Goal: Task Accomplishment & Management: Manage account settings

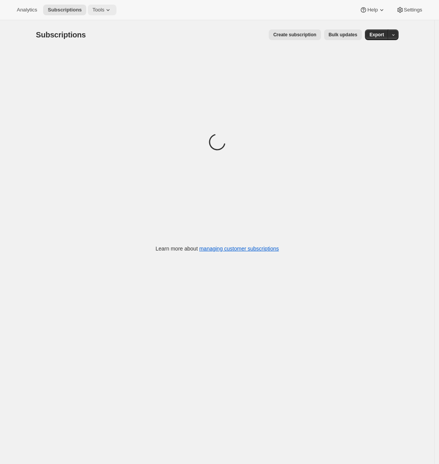
click at [104, 9] on span "Tools" at bounding box center [98, 10] width 12 height 6
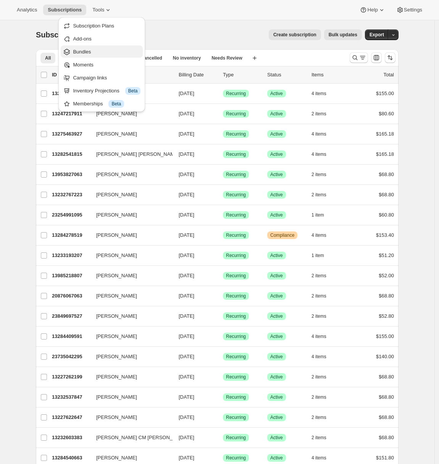
click at [100, 53] on span "Bundles" at bounding box center [107, 52] width 68 height 8
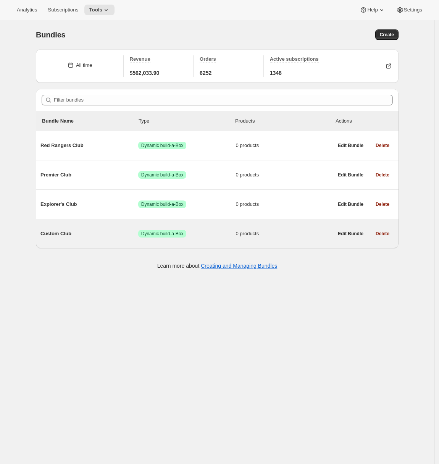
click at [95, 231] on span "Custom Club" at bounding box center [89, 234] width 98 height 8
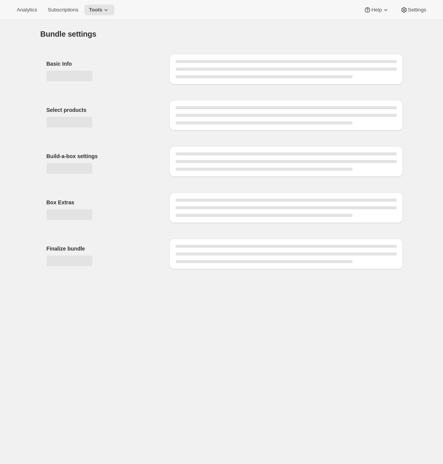
type input "Custom Club"
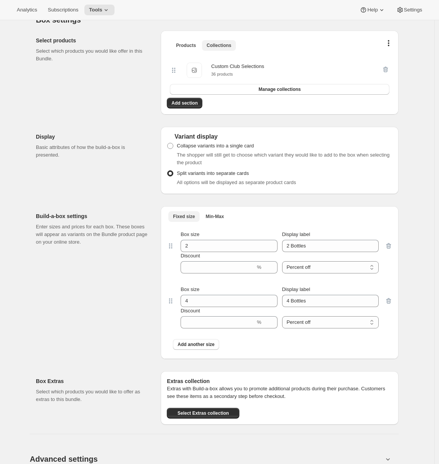
scroll to position [164, 0]
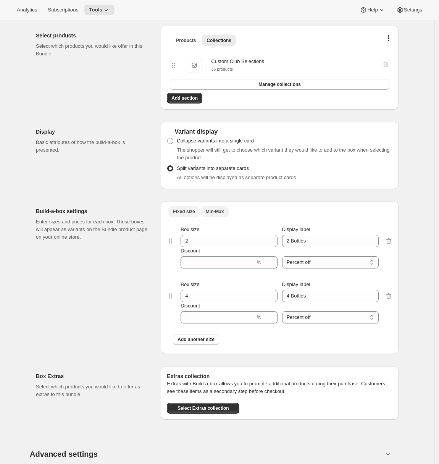
click at [217, 214] on span "Min-Max" at bounding box center [215, 211] width 18 height 6
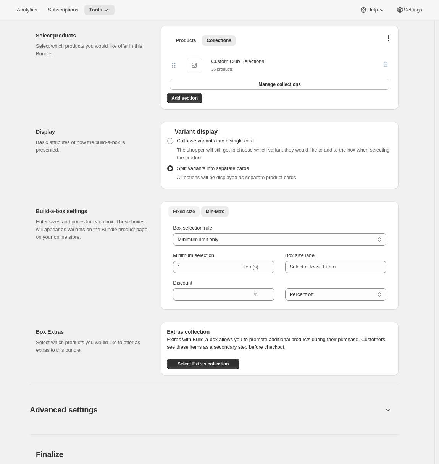
click at [192, 213] on span "Fixed size" at bounding box center [184, 211] width 22 height 6
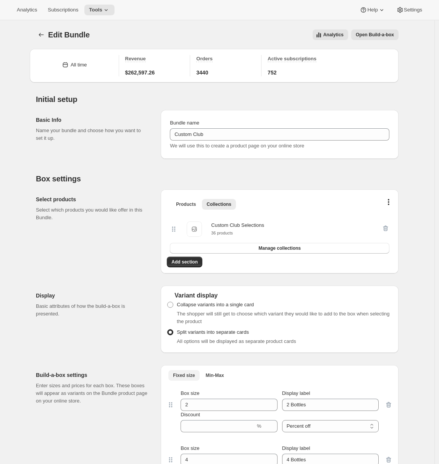
scroll to position [116, 0]
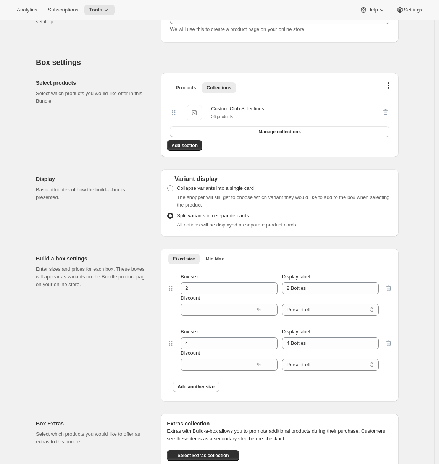
click at [112, 295] on div "Build-a-box settings Enter sizes and prices for each box. These boxes will appe…" at bounding box center [95, 324] width 119 height 153
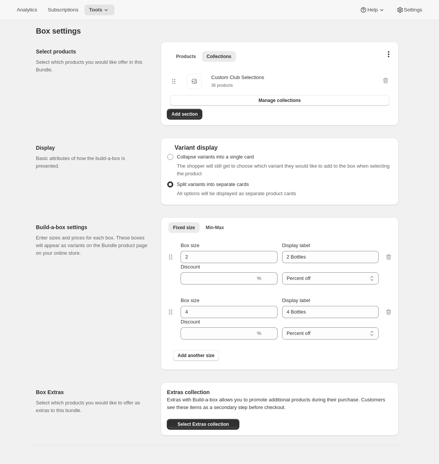
scroll to position [179, 0]
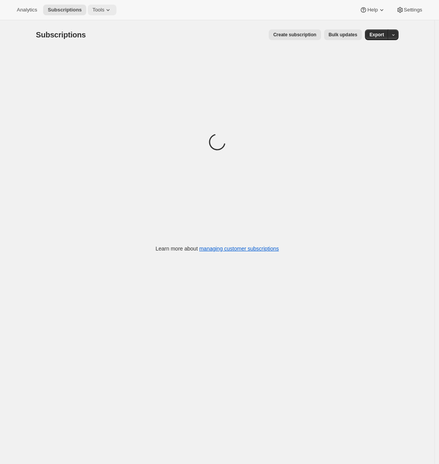
click at [104, 9] on span "Tools" at bounding box center [98, 10] width 12 height 6
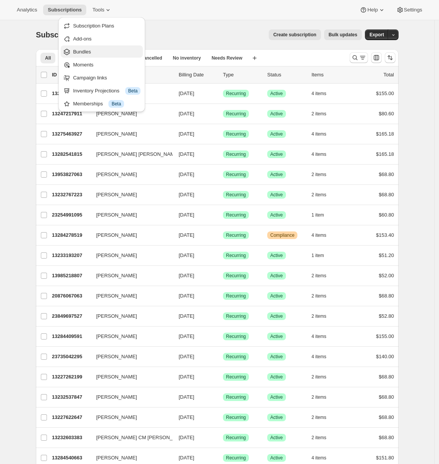
click at [91, 49] on span "Bundles" at bounding box center [82, 52] width 18 height 6
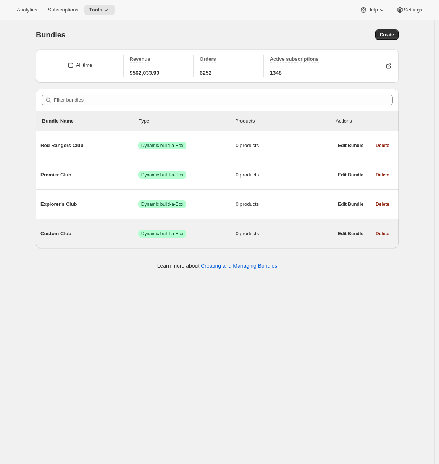
click at [95, 245] on div "Custom Club Success Dynamic build-a-Box 0 products Edit Bundle Delete" at bounding box center [217, 233] width 362 height 29
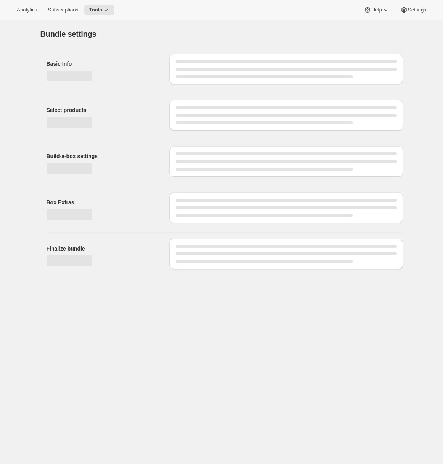
type input "Custom Club"
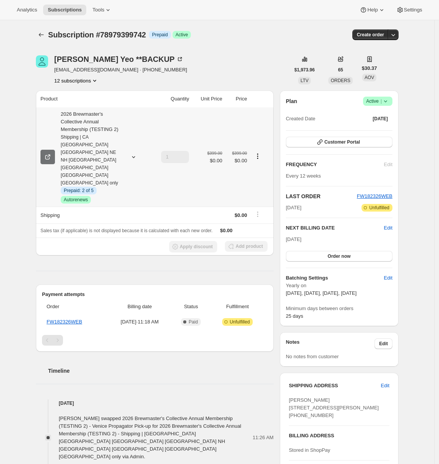
click at [50, 155] on icon at bounding box center [48, 156] width 3 height 3
click at [348, 140] on span "Customer Portal" at bounding box center [341, 142] width 35 height 6
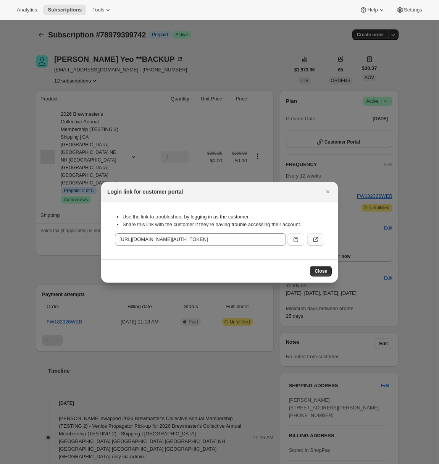
click at [318, 238] on icon ":r1i:" at bounding box center [316, 239] width 8 height 8
click at [329, 190] on icon "Close" at bounding box center [328, 192] width 8 height 8
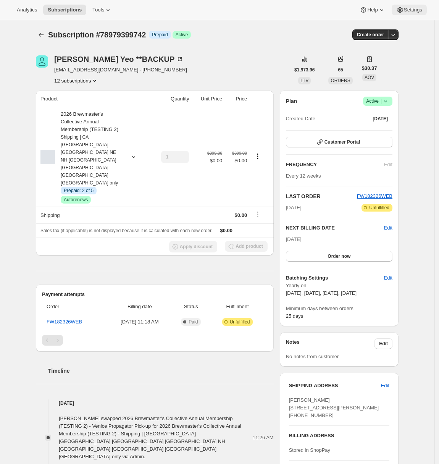
click at [405, 11] on span "Settings" at bounding box center [413, 10] width 18 height 6
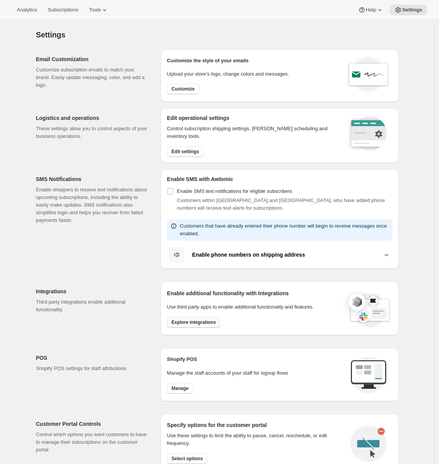
scroll to position [162, 0]
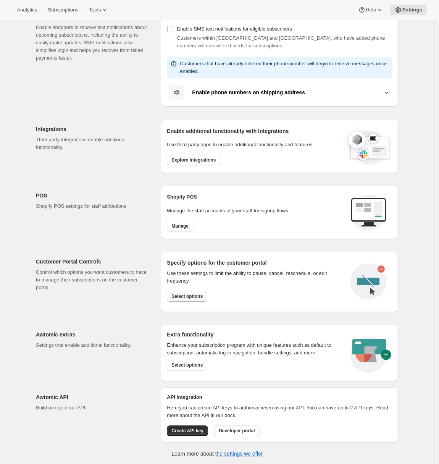
click at [185, 299] on button "Select options" at bounding box center [187, 296] width 40 height 11
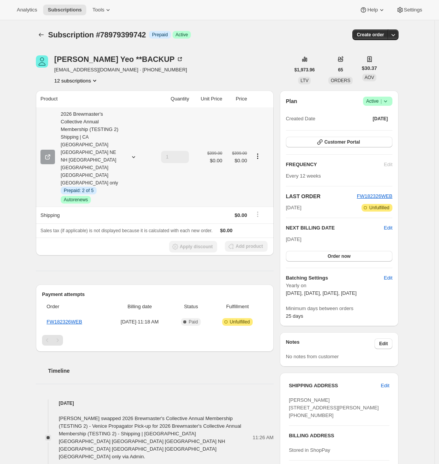
click at [261, 152] on icon "Product actions" at bounding box center [258, 156] width 8 height 8
click at [263, 177] on span "Swap variant" at bounding box center [252, 178] width 29 height 6
